Goal: Task Accomplishment & Management: Manage account settings

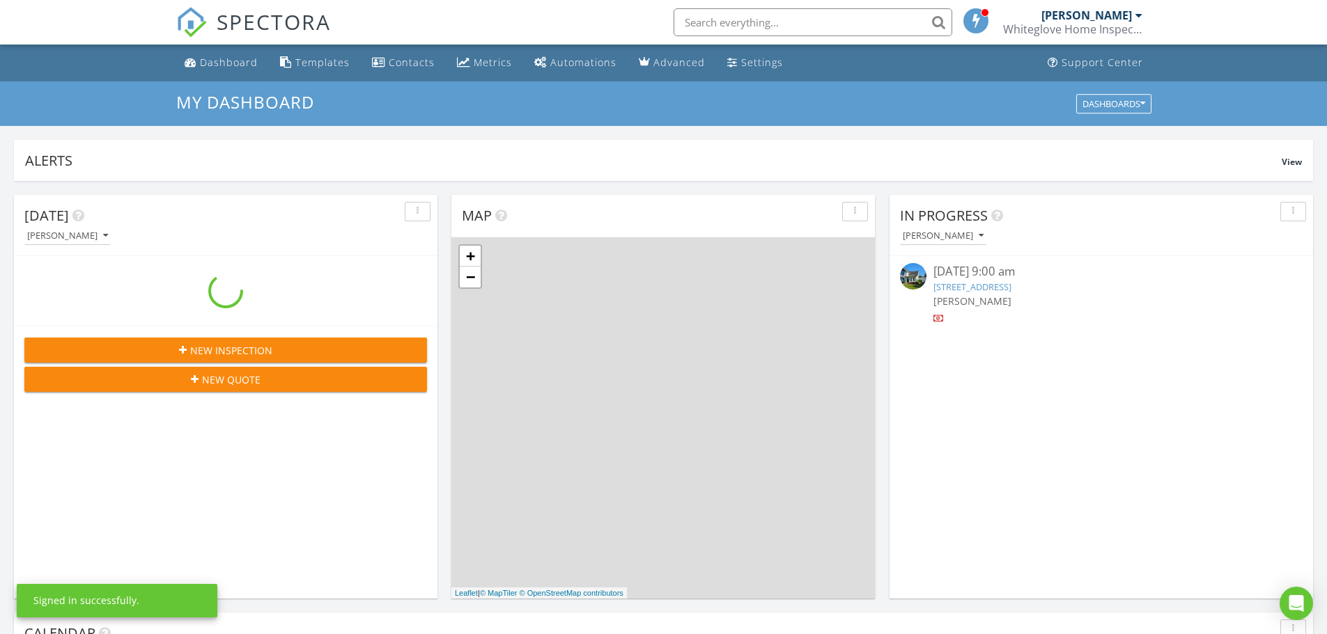
scroll to position [1289, 1348]
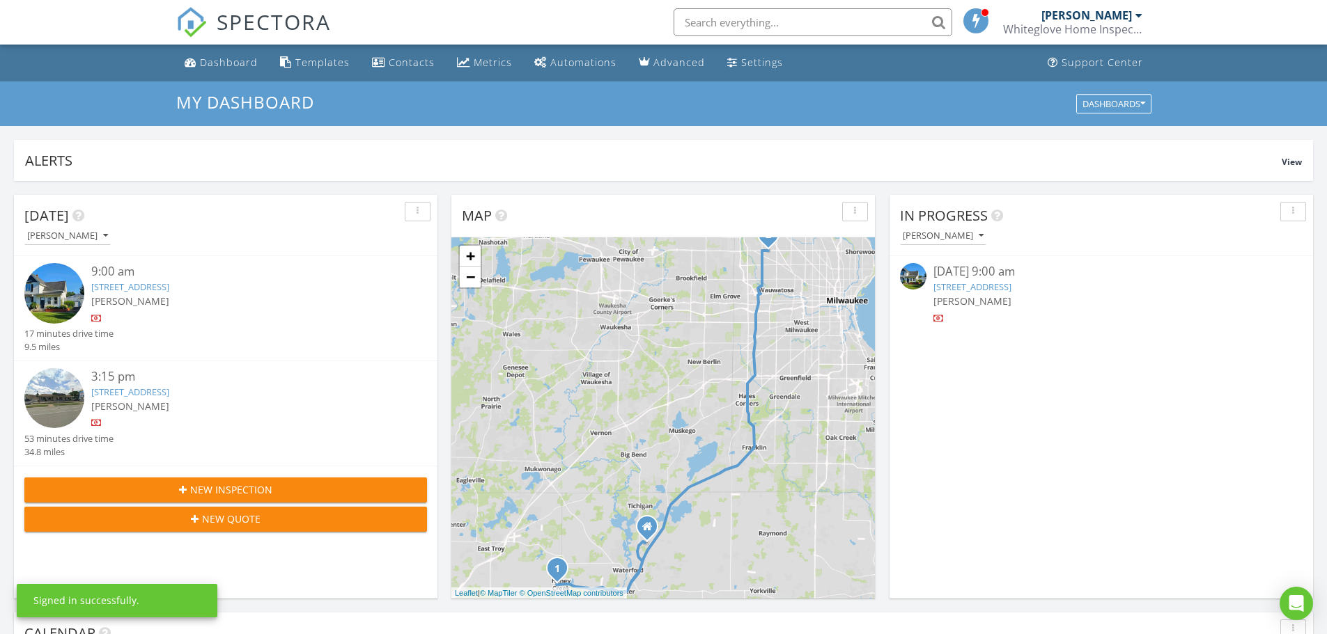
click at [153, 290] on link "204 County Road D, Burlington, WI 53105" at bounding box center [130, 287] width 78 height 13
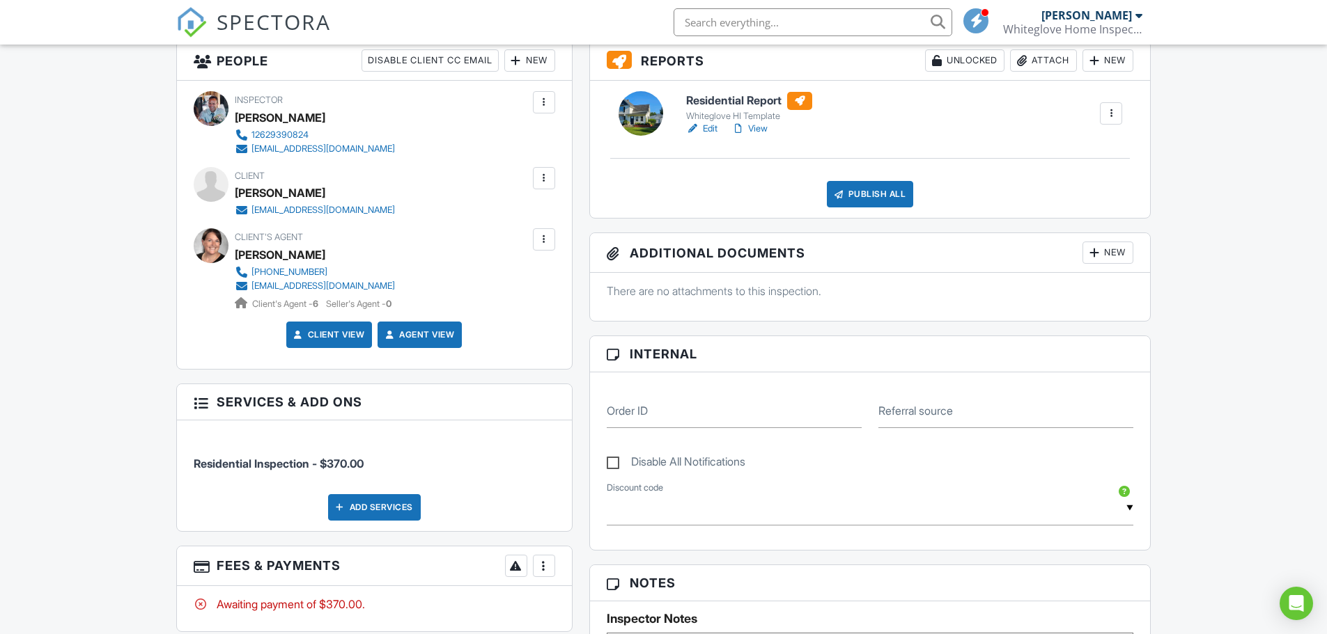
scroll to position [557, 0]
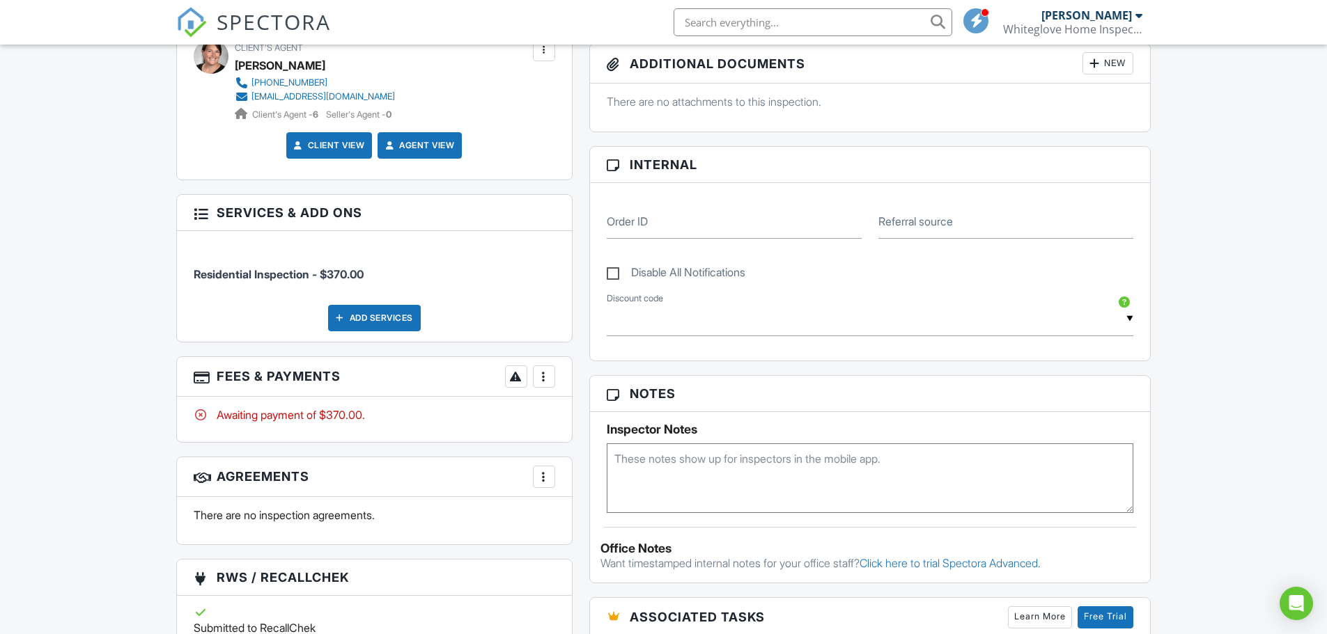
click at [546, 376] on div at bounding box center [544, 377] width 14 height 14
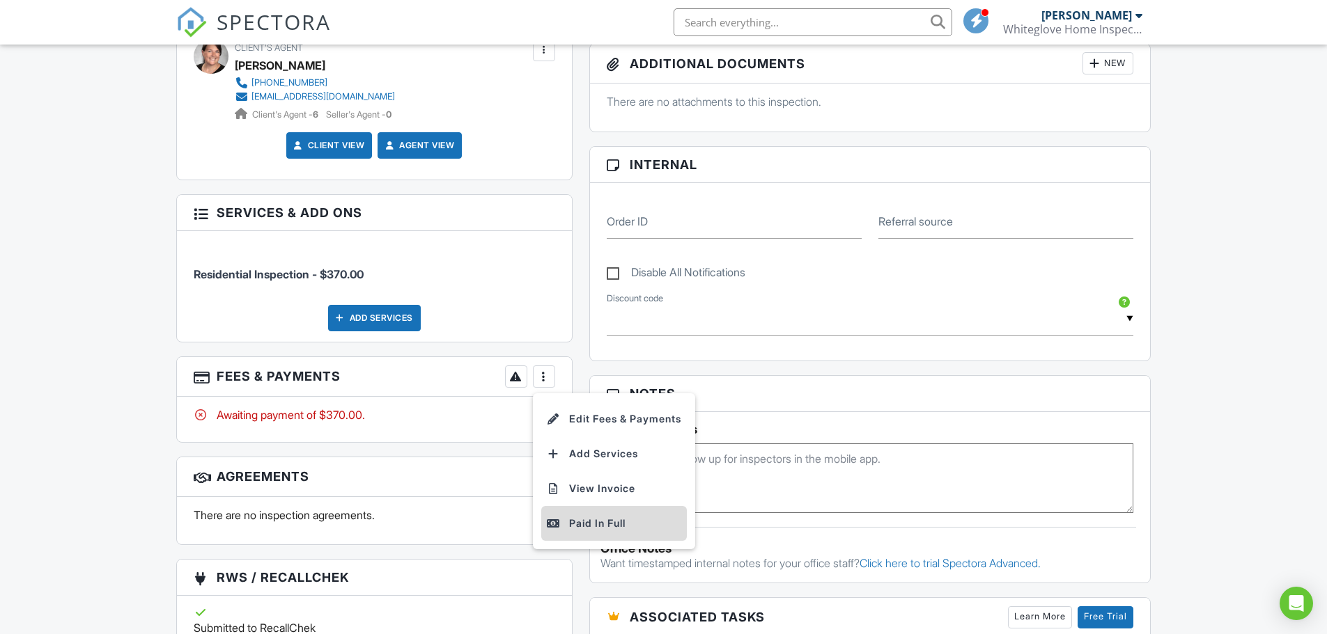
click at [573, 535] on li "Paid In Full" at bounding box center [614, 523] width 146 height 35
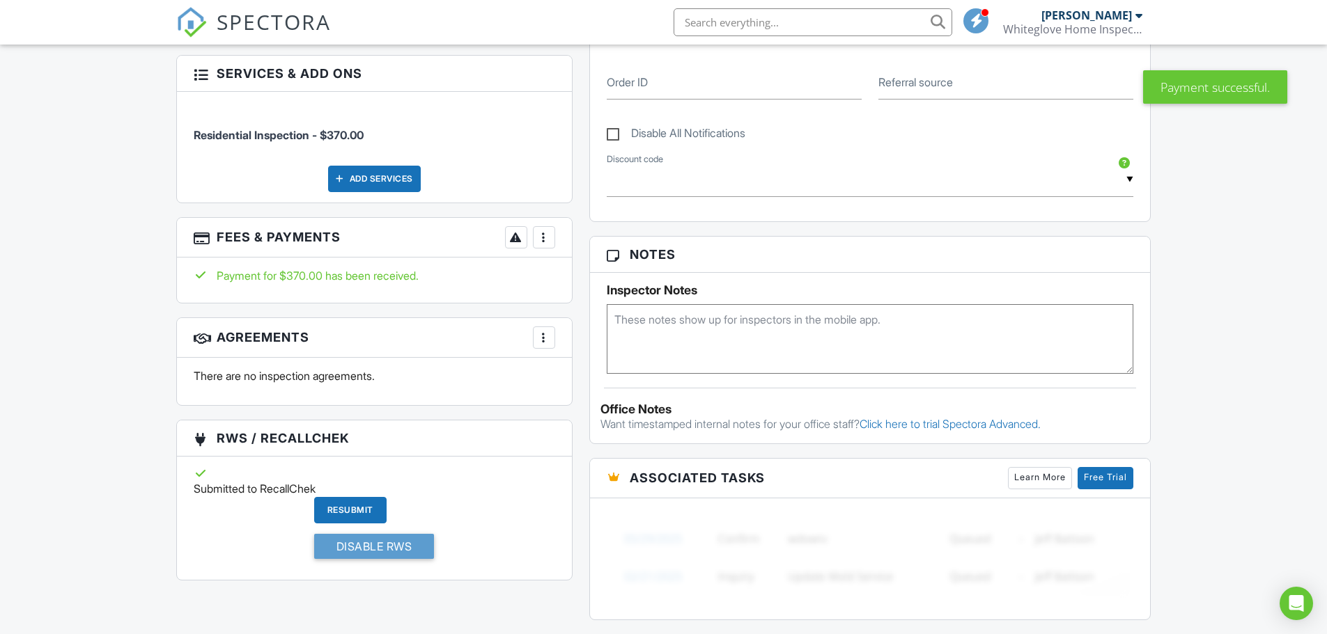
click at [545, 240] on div at bounding box center [544, 238] width 14 height 14
click at [578, 279] on li "Edit Fees & Payments" at bounding box center [614, 280] width 146 height 35
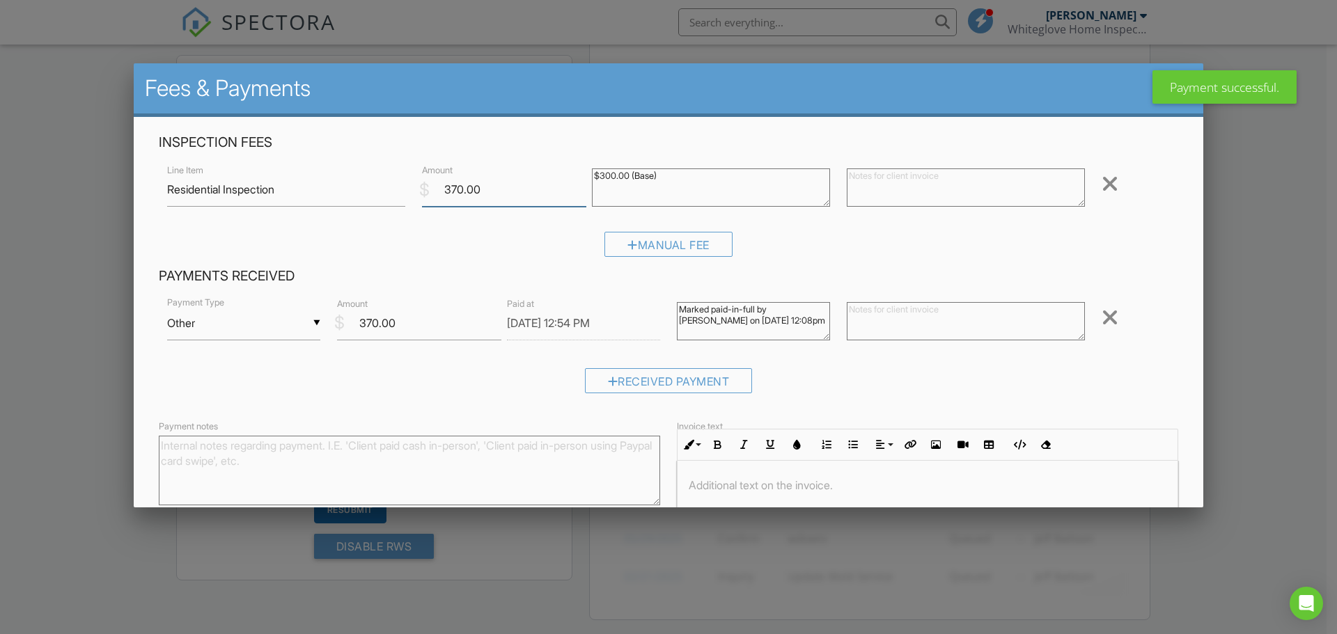
click at [455, 189] on input "370.00" at bounding box center [504, 190] width 164 height 34
type input "390.00"
click at [864, 187] on textarea at bounding box center [966, 188] width 238 height 38
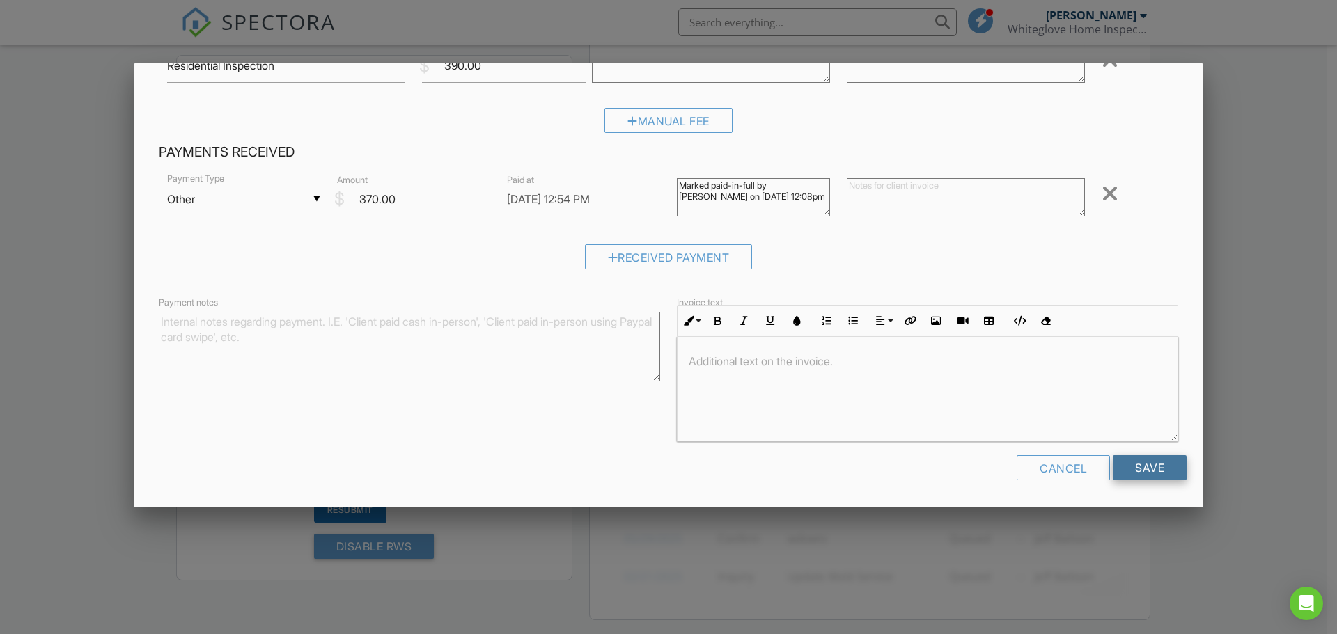
type textarea "Pd by credit card"
click at [1148, 472] on input "Save" at bounding box center [1150, 467] width 74 height 25
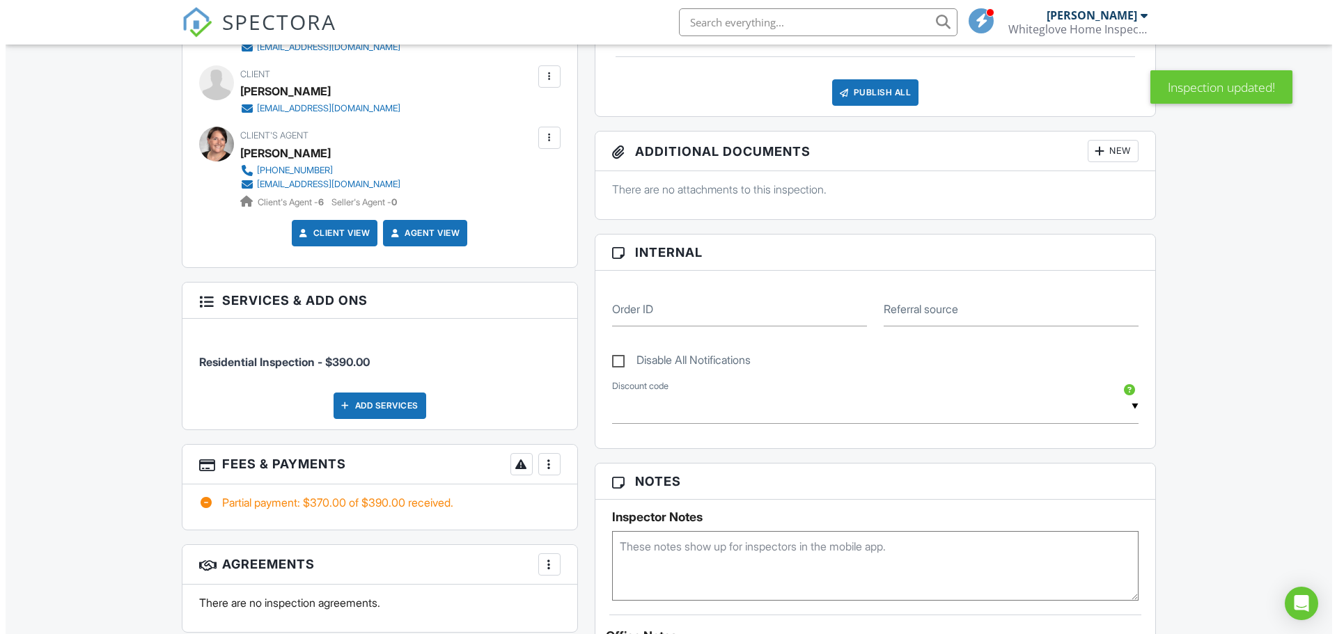
scroll to position [488, 0]
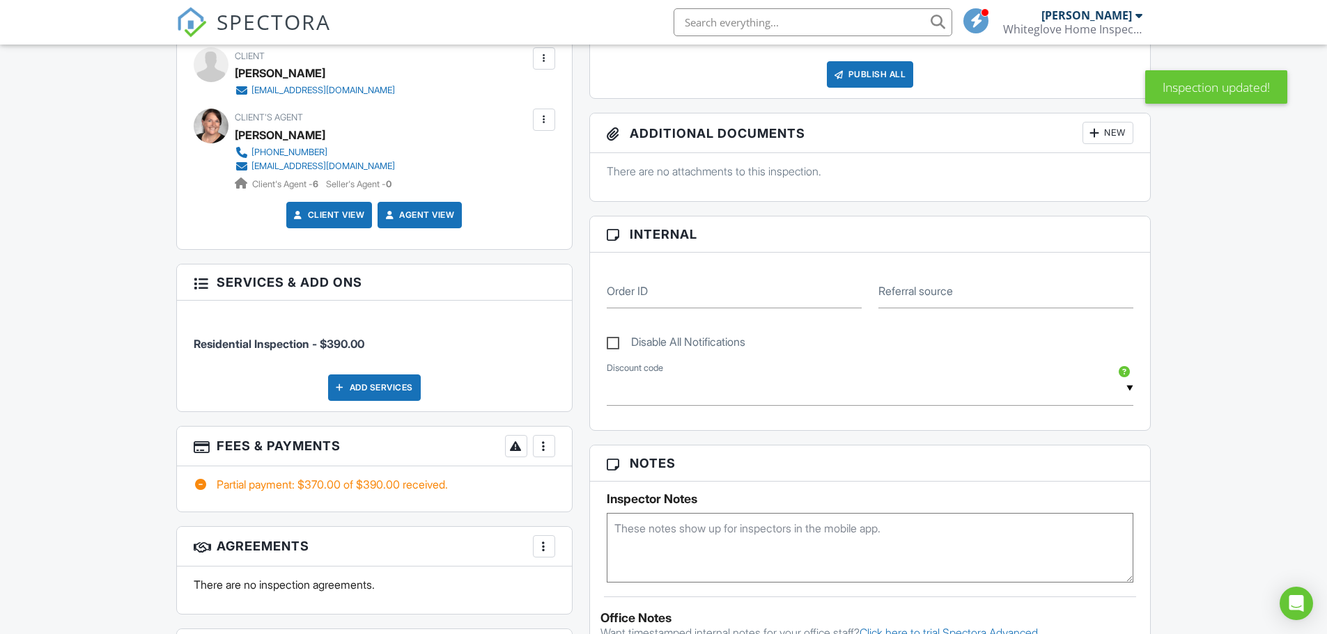
click at [545, 450] on div at bounding box center [544, 446] width 14 height 14
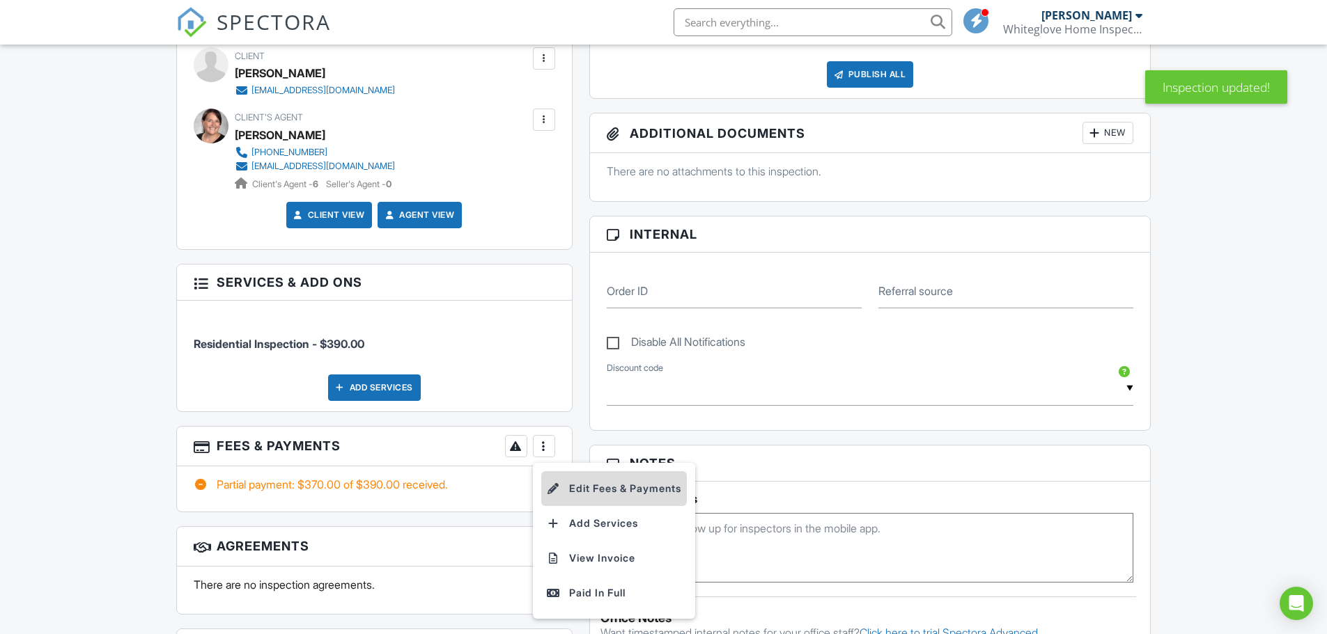
click at [570, 486] on li "Edit Fees & Payments" at bounding box center [614, 489] width 146 height 35
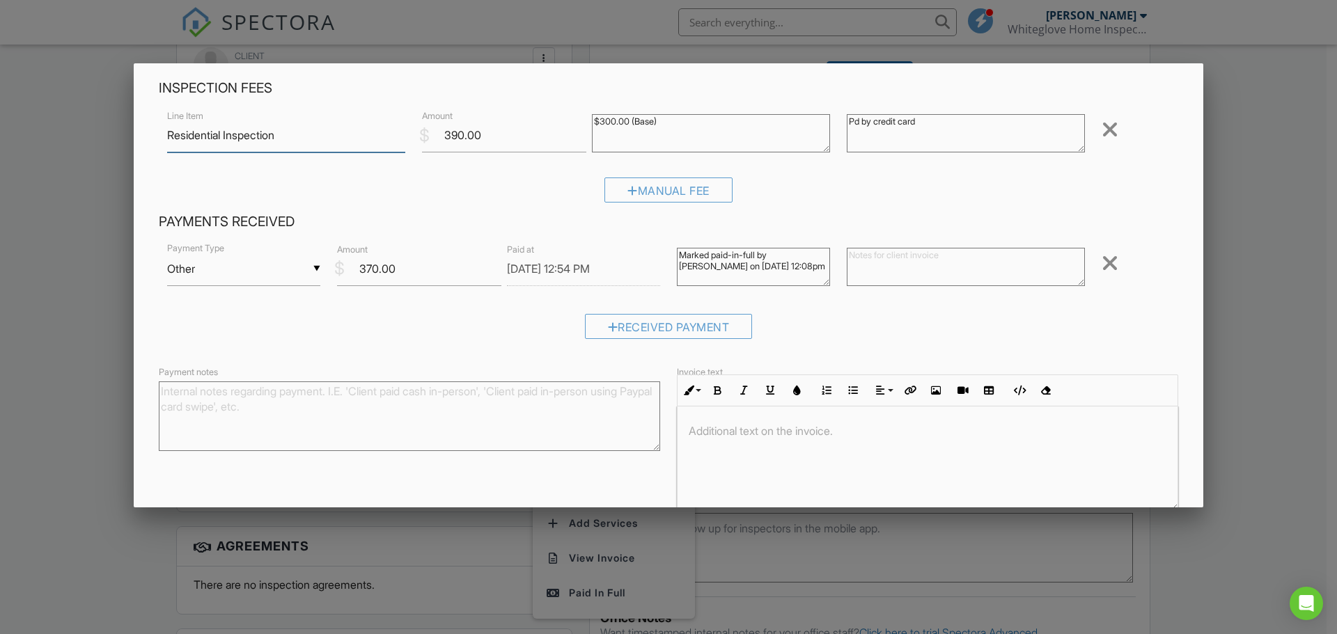
scroll to position [1, 0]
click at [371, 265] on input "370.00" at bounding box center [419, 269] width 164 height 34
type input "390.00"
drag, startPoint x: 935, startPoint y: 343, endPoint x: 956, endPoint y: 372, distance: 36.4
click at [935, 343] on div "Received Payment" at bounding box center [669, 332] width 1020 height 36
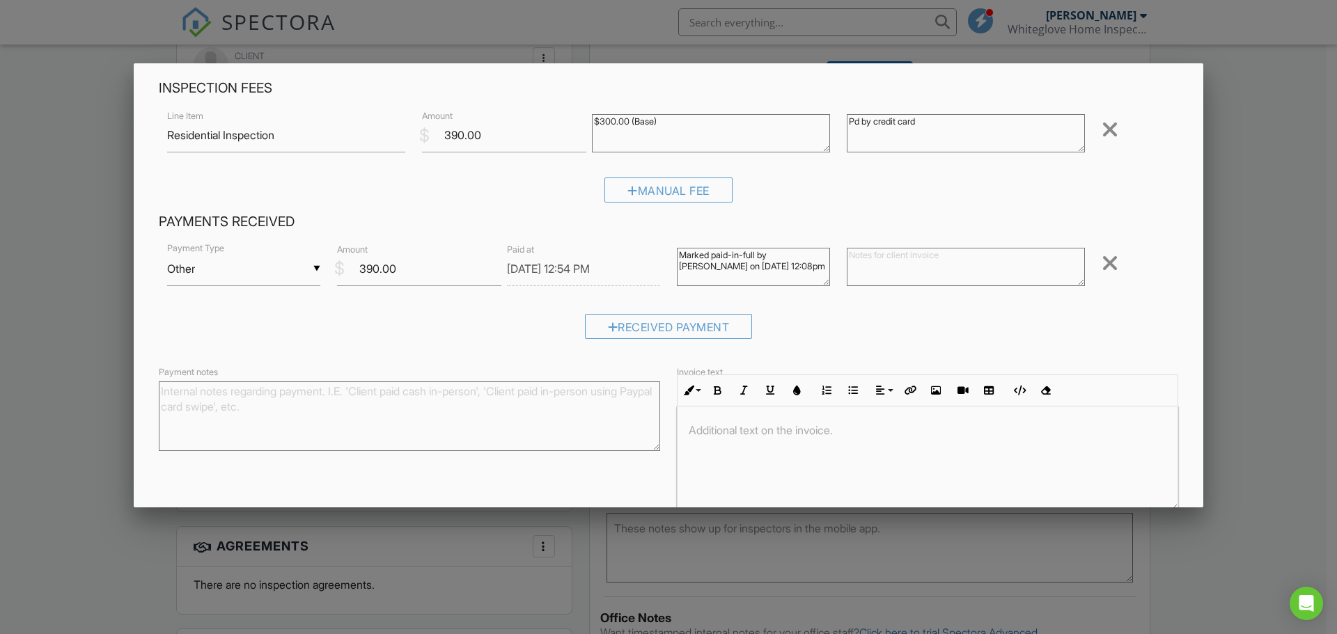
scroll to position [124, 0]
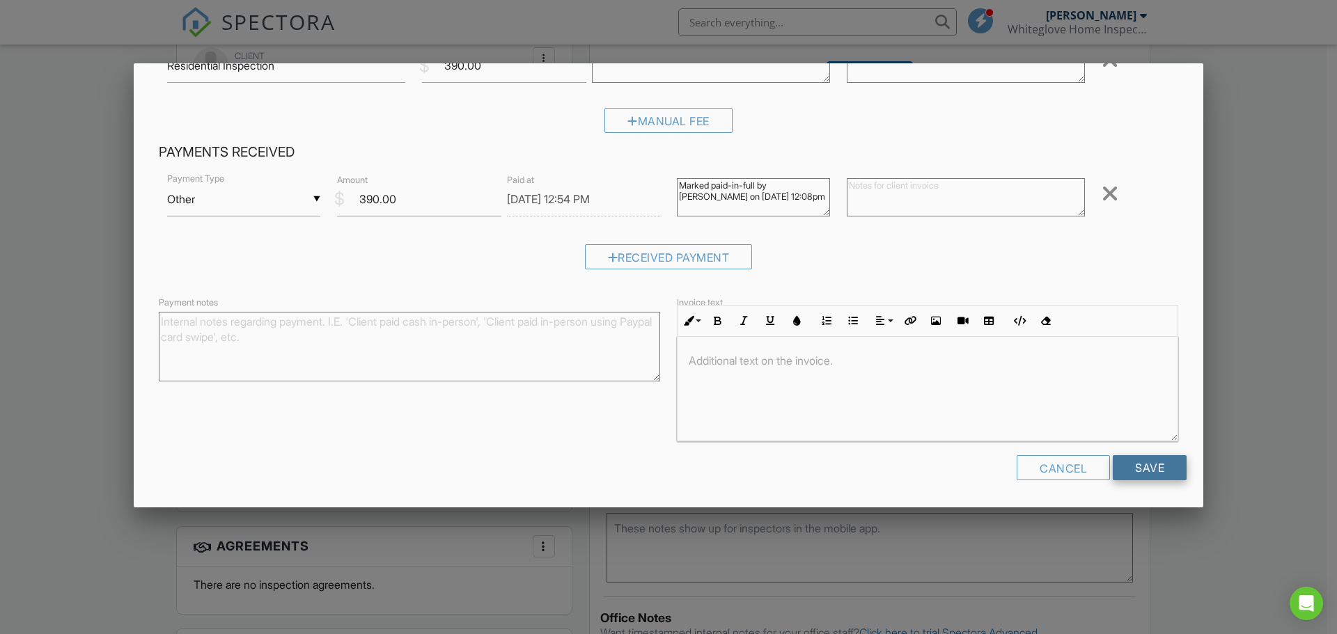
click at [1126, 462] on input "Save" at bounding box center [1150, 467] width 74 height 25
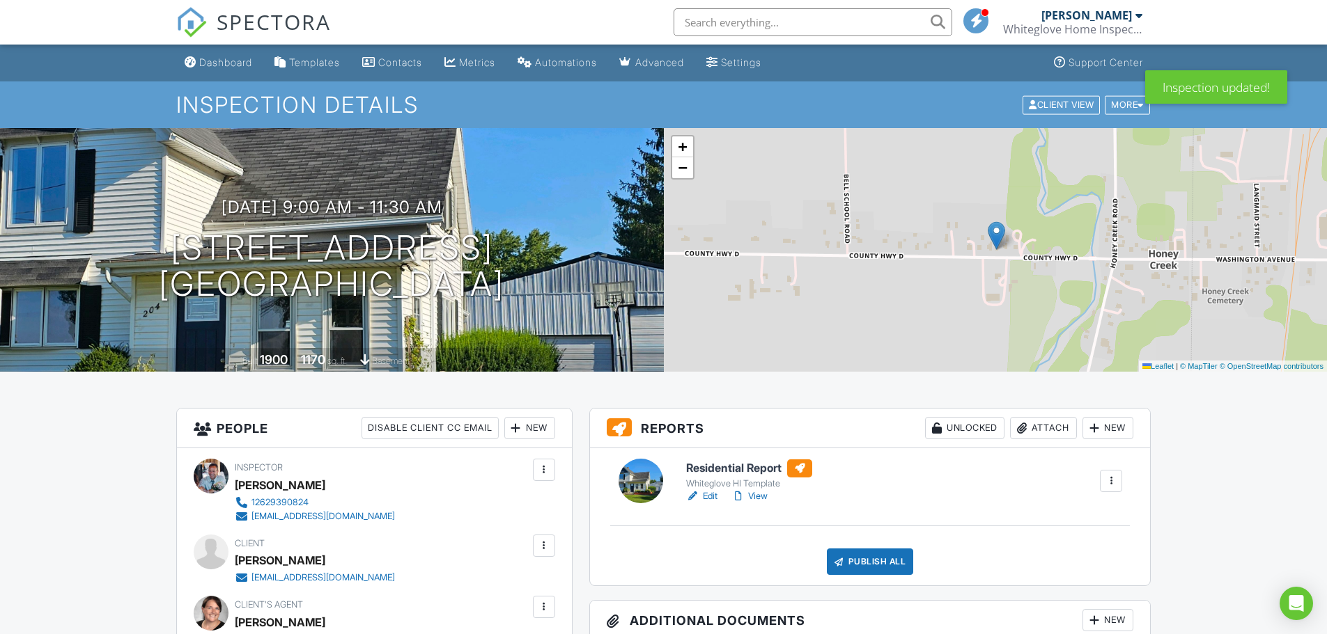
click at [739, 498] on div at bounding box center [738, 497] width 14 height 14
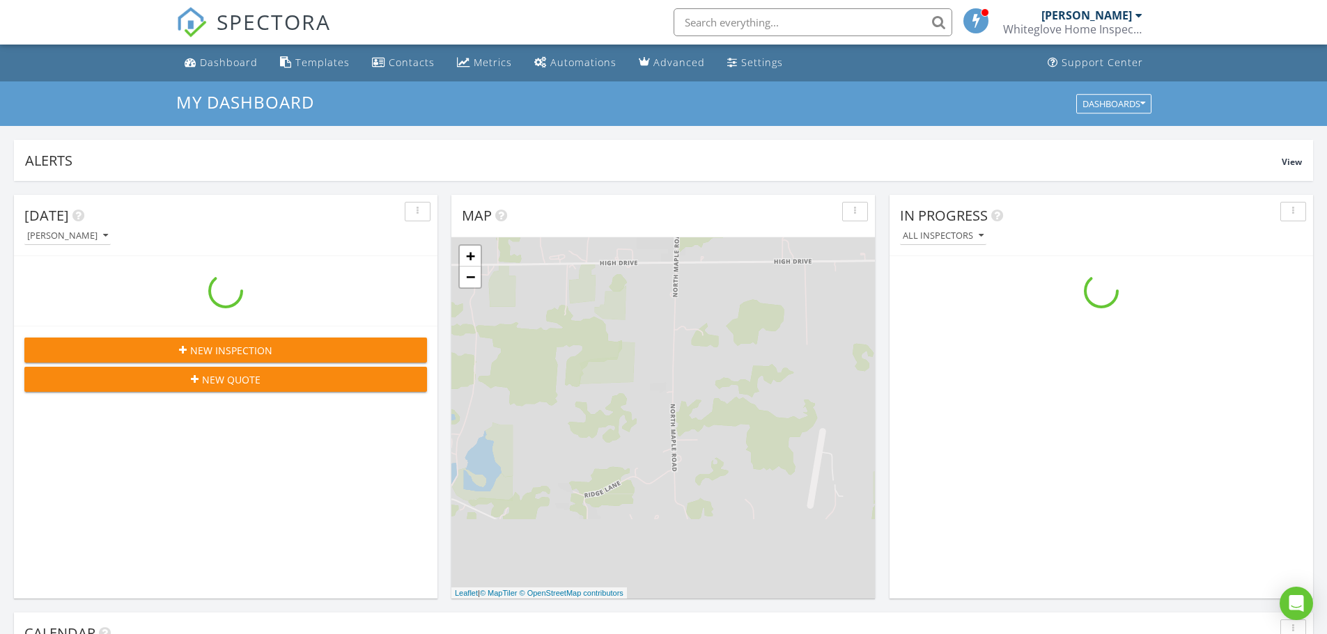
scroll to position [1289, 1348]
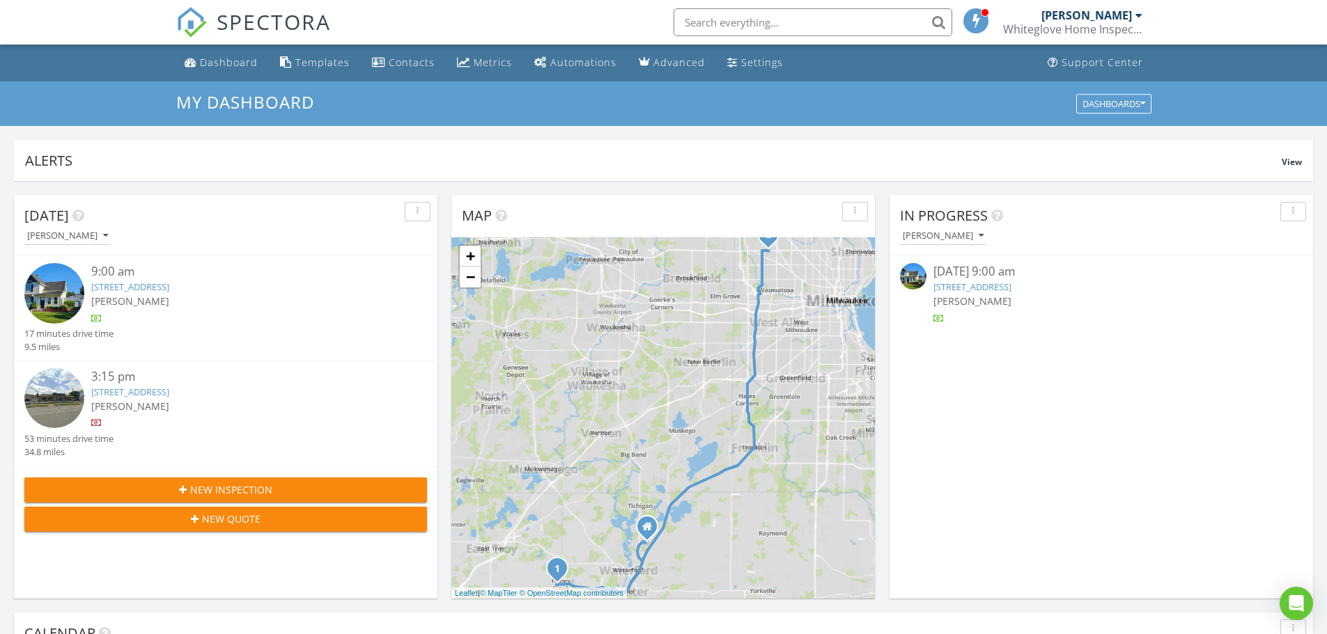
click at [150, 284] on link "204 County Road D, Burlington, WI 53105" at bounding box center [130, 287] width 78 height 13
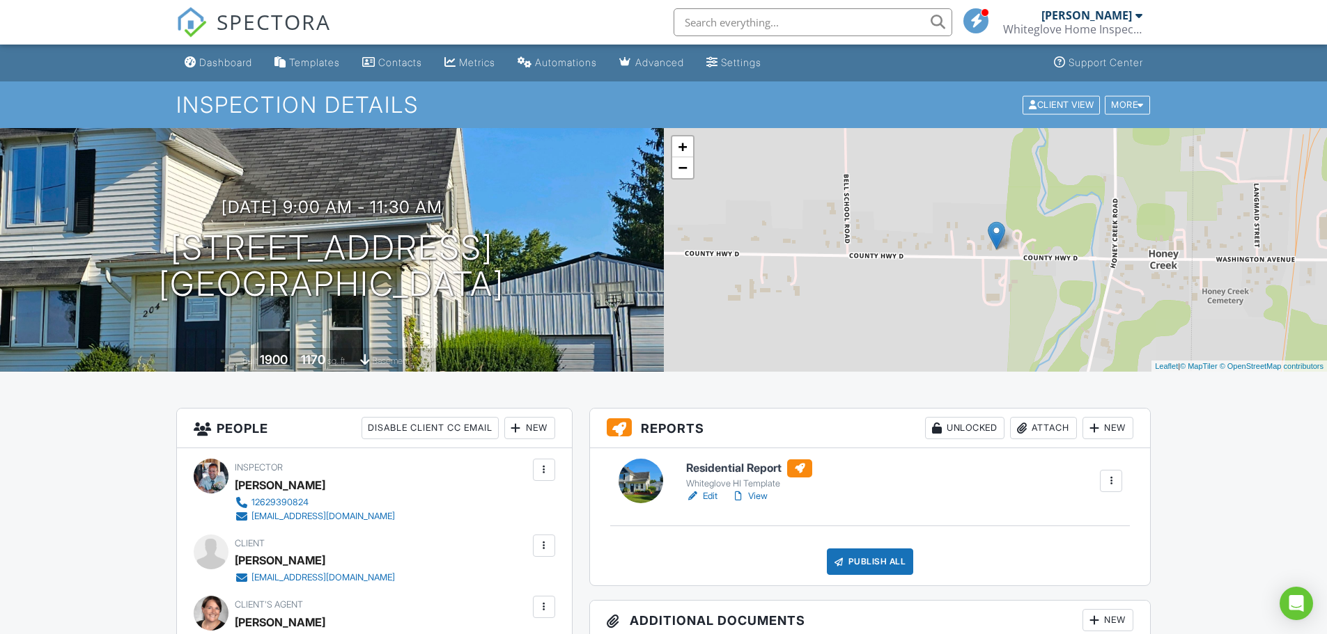
click at [742, 499] on div at bounding box center [738, 497] width 14 height 14
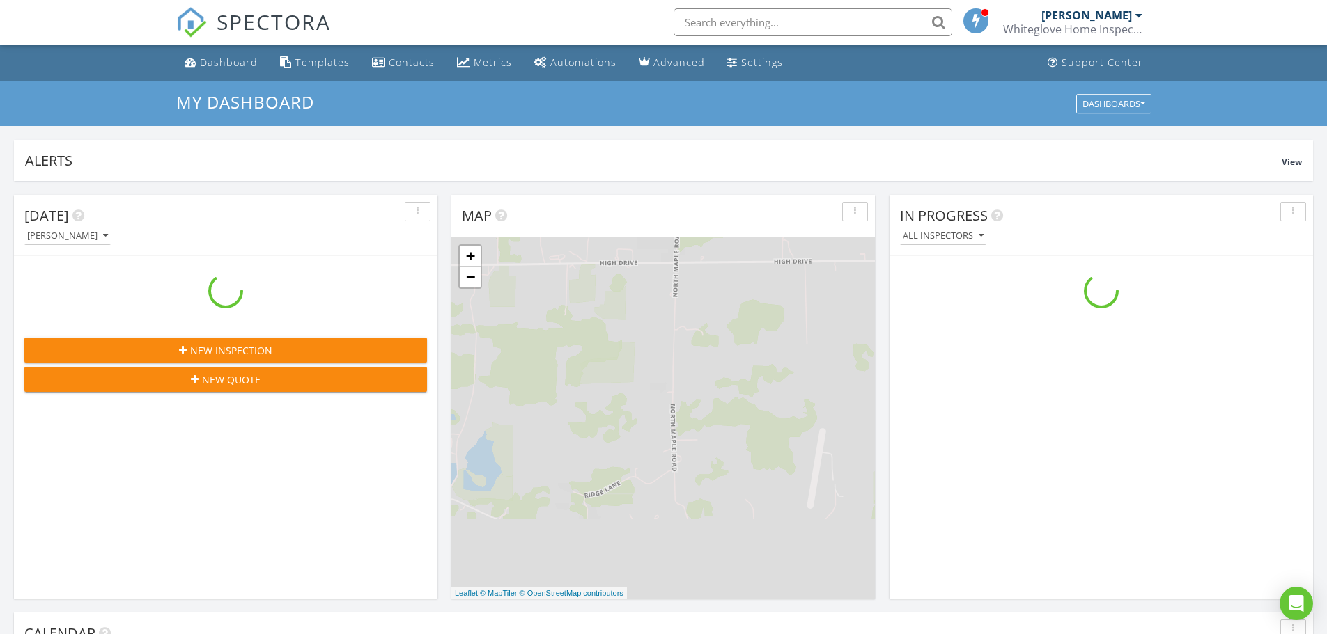
scroll to position [1289, 1348]
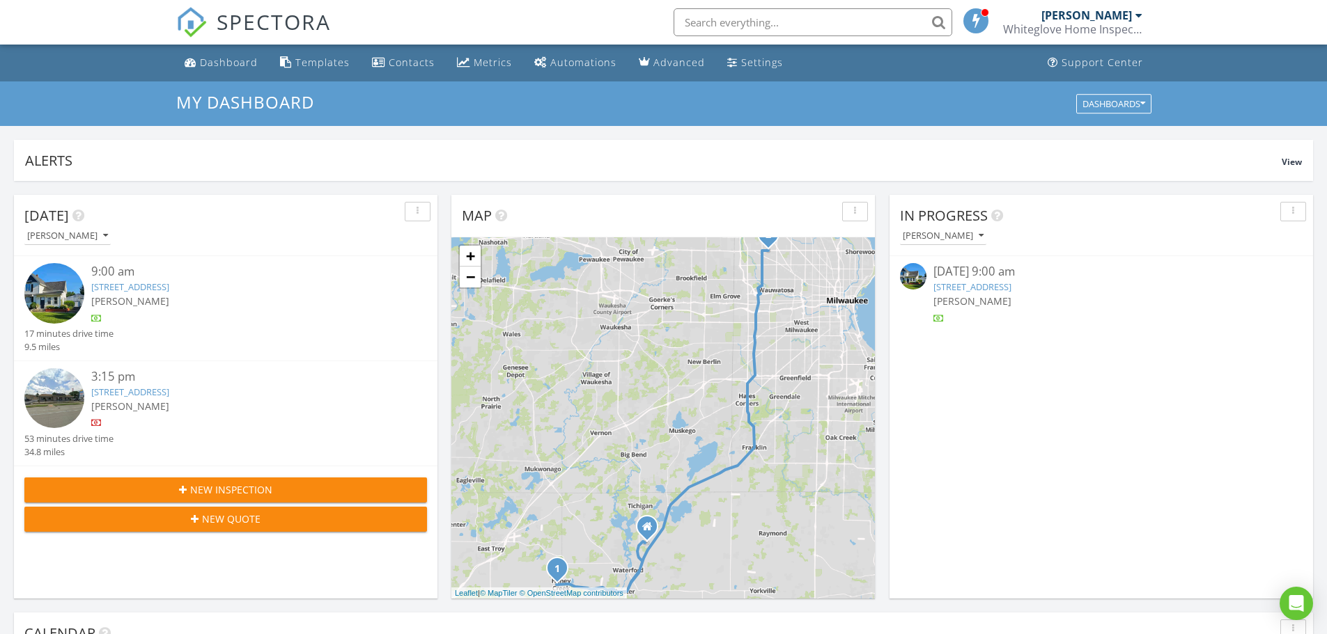
click at [101, 292] on link "[STREET_ADDRESS]" at bounding box center [130, 287] width 78 height 13
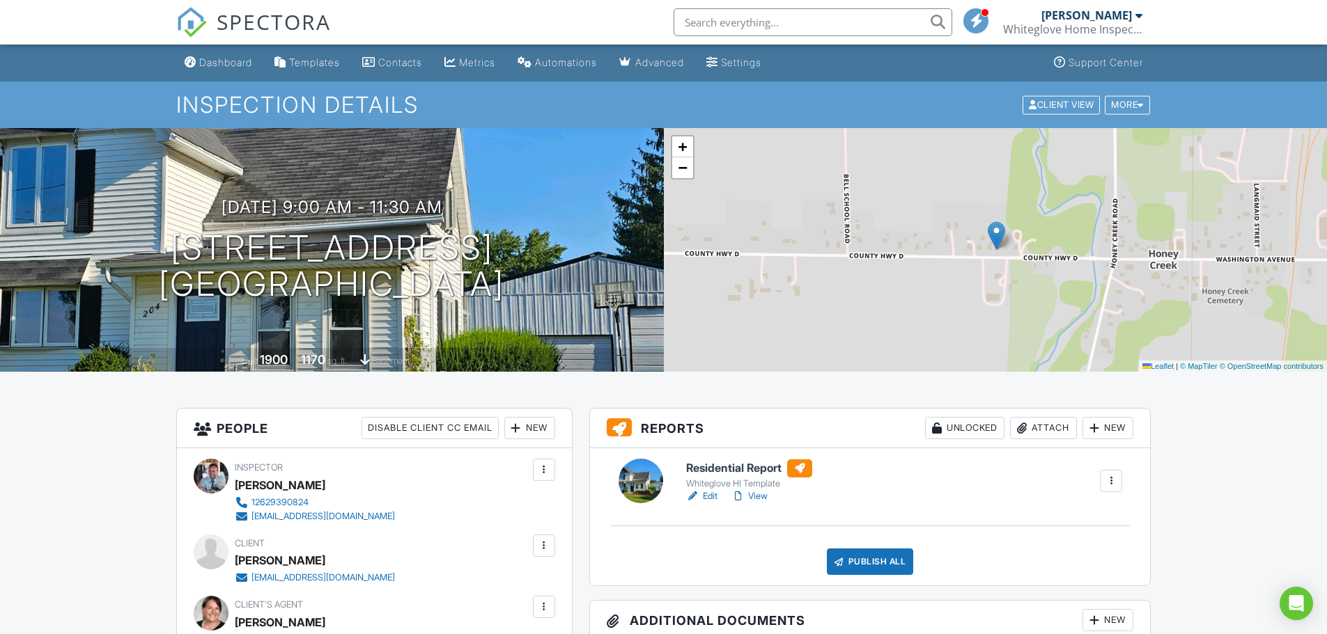
click at [753, 496] on link "View" at bounding box center [749, 497] width 36 height 14
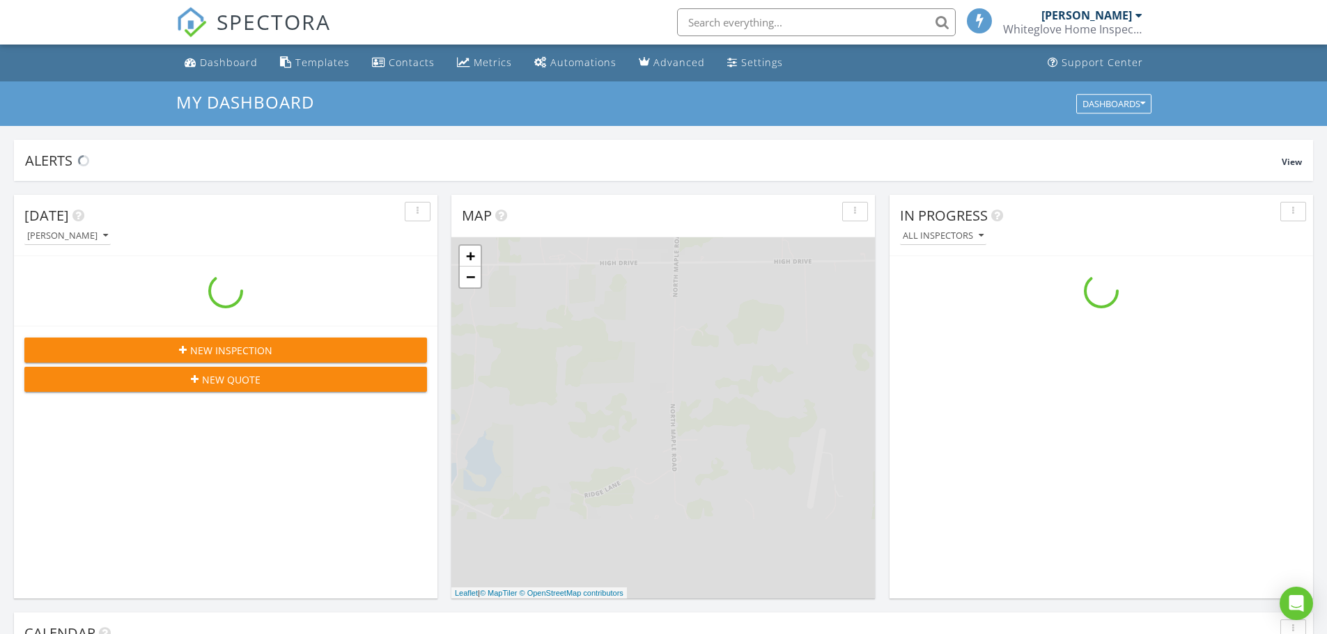
scroll to position [1289, 1348]
